Goal: Check status: Check status

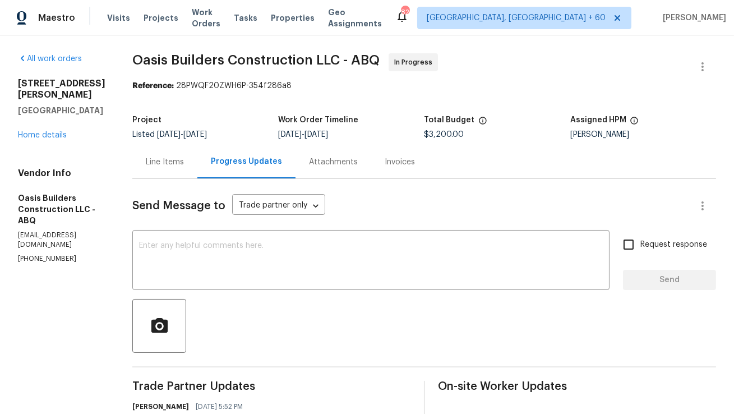
click at [164, 164] on div "Line Items" at bounding box center [165, 161] width 38 height 11
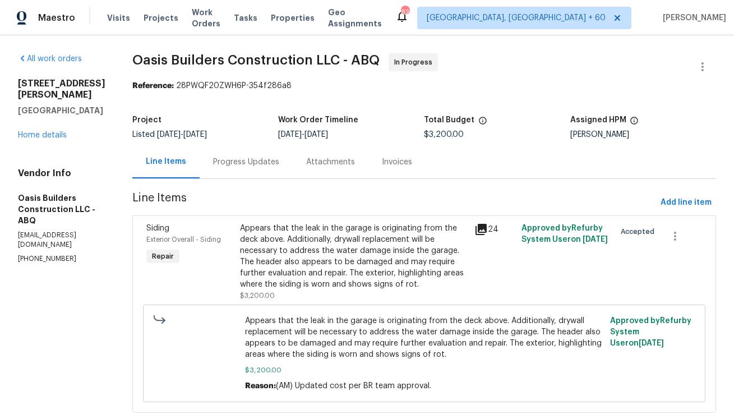
click at [248, 167] on div "Progress Updates" at bounding box center [246, 161] width 66 height 11
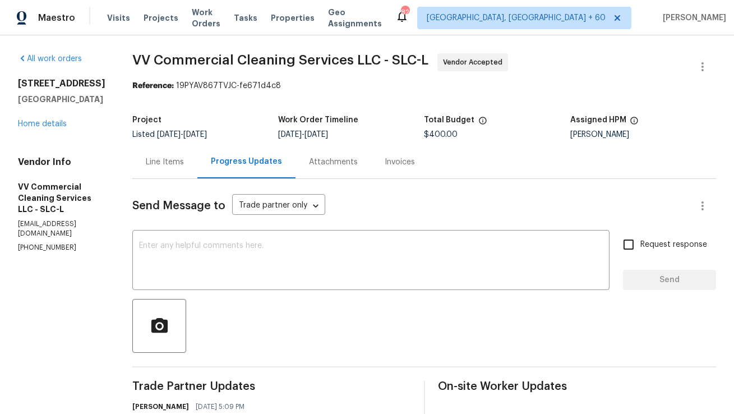
click at [184, 165] on div "Line Items" at bounding box center [165, 161] width 38 height 11
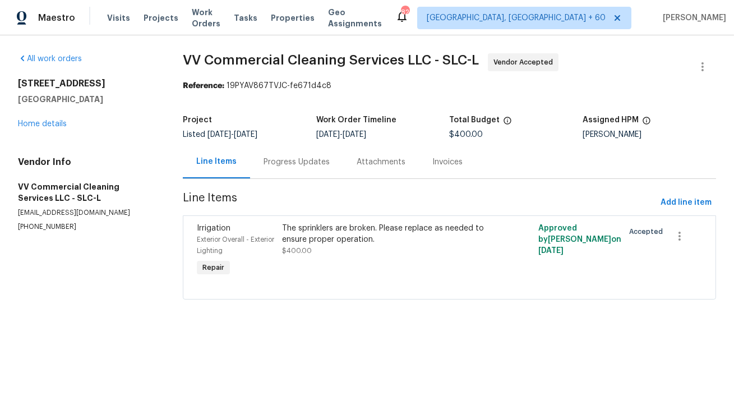
click at [310, 165] on div "Progress Updates" at bounding box center [296, 161] width 66 height 11
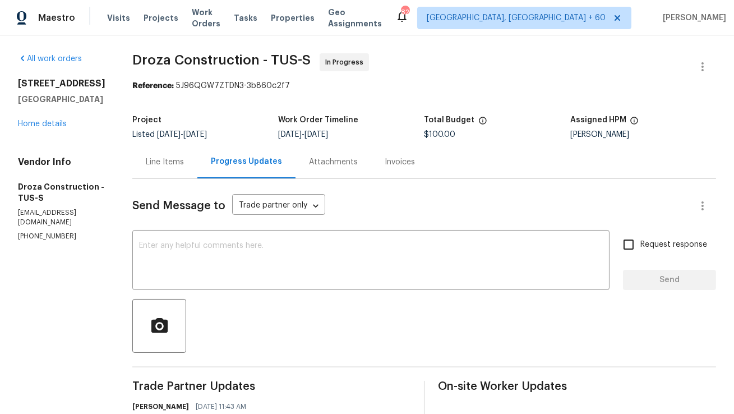
click at [182, 178] on div "Line Items" at bounding box center [164, 161] width 65 height 33
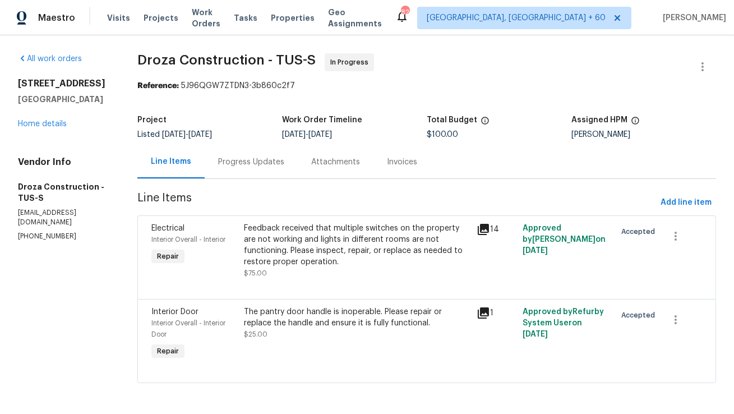
click at [277, 162] on div "Progress Updates" at bounding box center [251, 161] width 66 height 11
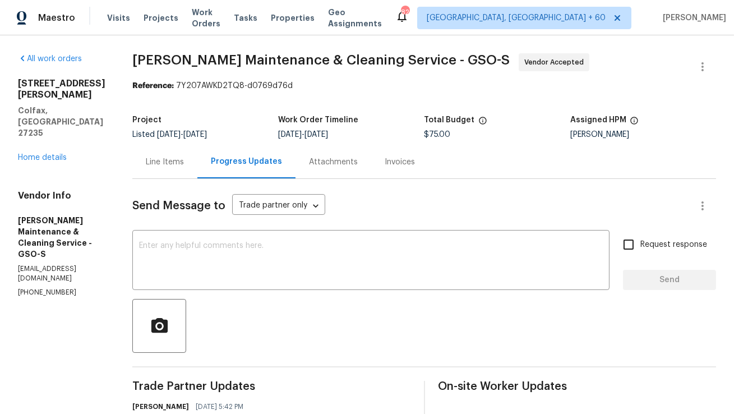
click at [183, 166] on div "Line Items" at bounding box center [165, 161] width 38 height 11
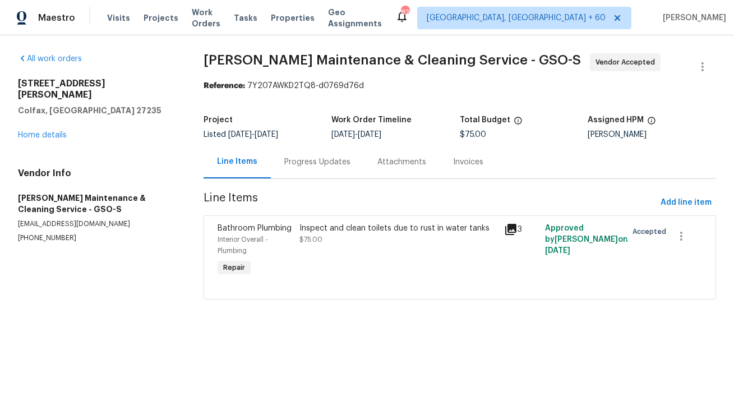
click at [289, 164] on div "Progress Updates" at bounding box center [317, 161] width 66 height 11
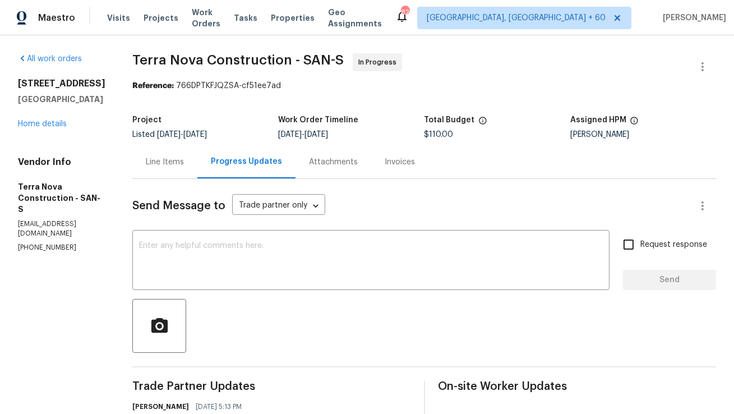
click at [168, 174] on div "Line Items" at bounding box center [164, 161] width 65 height 33
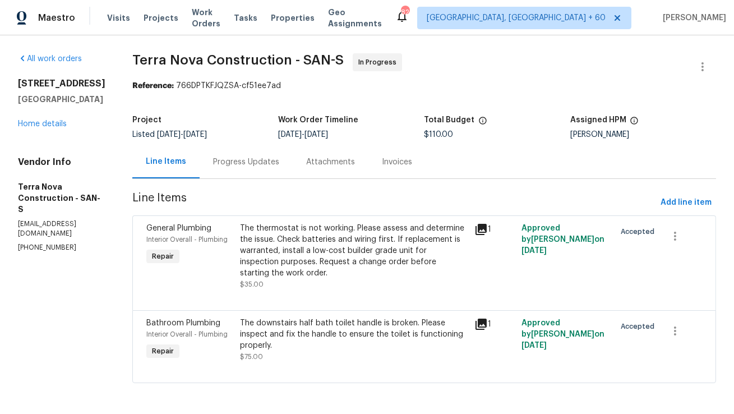
click at [263, 161] on div "Progress Updates" at bounding box center [246, 161] width 66 height 11
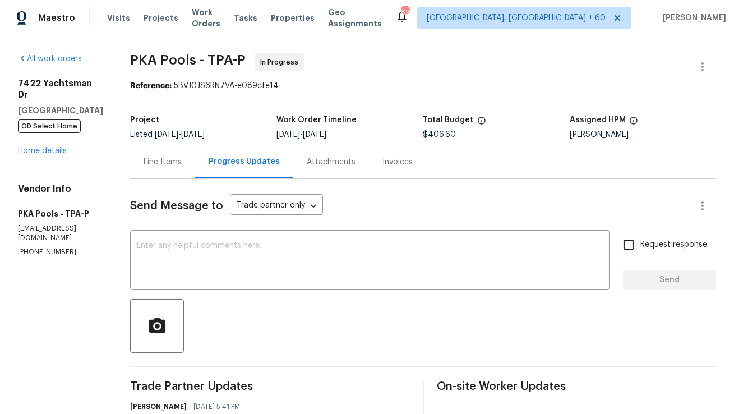
click at [145, 157] on div "Line Items" at bounding box center [162, 161] width 38 height 11
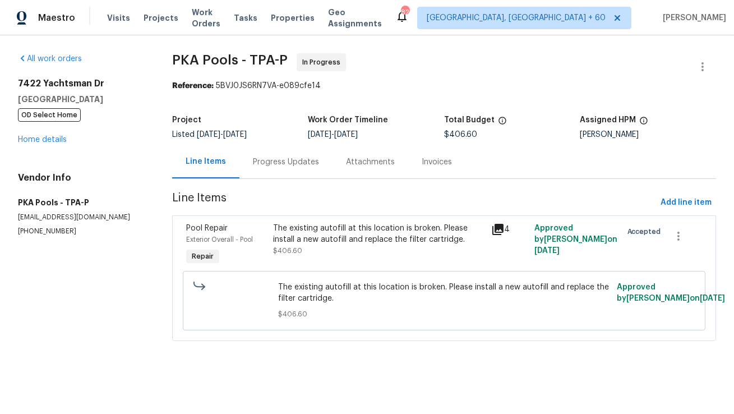
click at [295, 163] on div "Progress Updates" at bounding box center [286, 161] width 66 height 11
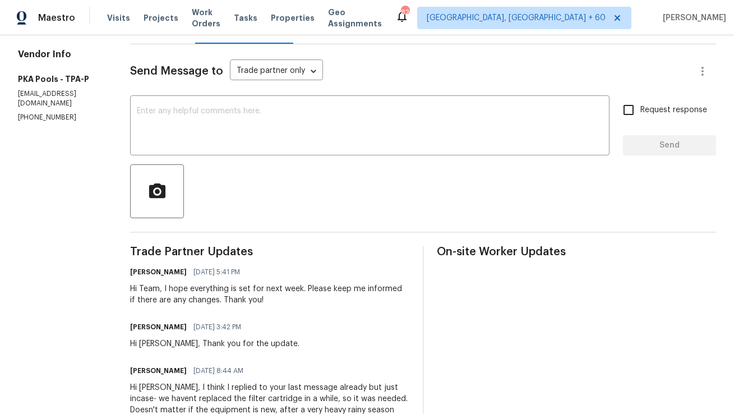
scroll to position [24, 0]
